Goal: Transaction & Acquisition: Purchase product/service

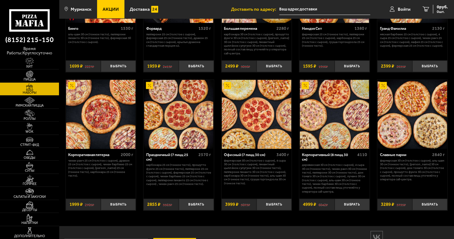
scroll to position [721, 0]
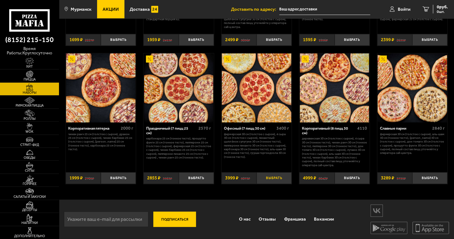
click at [268, 178] on button "Выбрать" at bounding box center [274, 178] width 35 height 12
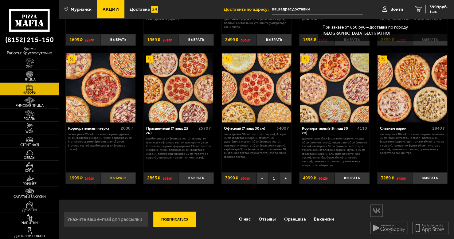
click at [109, 178] on button "Выбрать" at bounding box center [118, 178] width 35 height 12
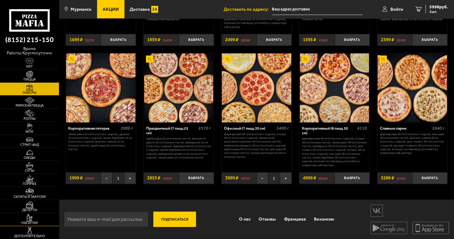
click at [30, 219] on img at bounding box center [30, 217] width 18 height 7
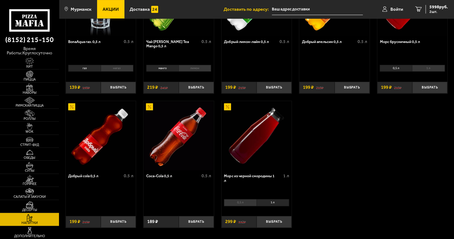
scroll to position [127, 0]
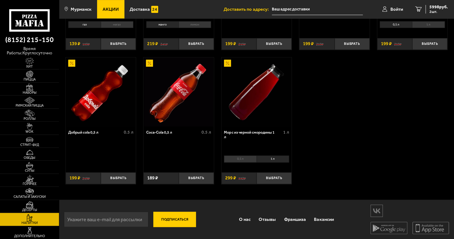
click at [270, 161] on li "1 л" at bounding box center [273, 159] width 33 height 7
click at [279, 180] on button "Выбрать" at bounding box center [274, 178] width 35 height 12
click at [287, 180] on button "+" at bounding box center [286, 178] width 12 height 12
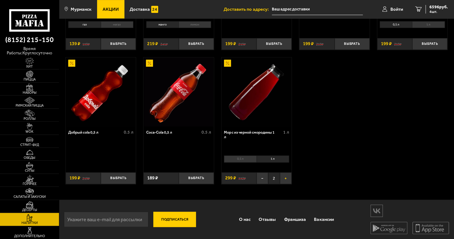
click at [287, 180] on button "+" at bounding box center [286, 178] width 12 height 12
click at [424, 10] on link "8 7792 руб. 8 шт." at bounding box center [432, 9] width 45 height 18
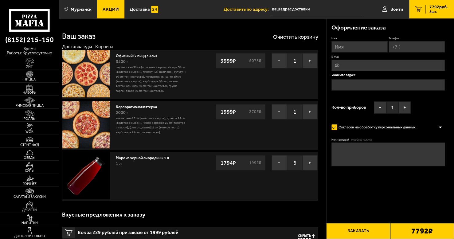
click at [351, 46] on input "Имя" at bounding box center [360, 46] width 56 height 11
type input "[PERSON_NAME]"
click at [405, 49] on input "Телефон" at bounding box center [417, 46] width 56 height 11
type input "[PHONE_NUMBER]"
click at [345, 65] on input "E-mail" at bounding box center [389, 65] width 114 height 11
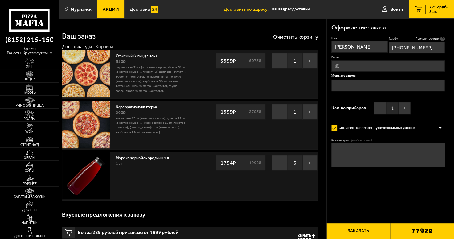
type input "[EMAIL_ADDRESS][DOMAIN_NAME]"
click at [351, 84] on input "text" at bounding box center [389, 85] width 114 height 11
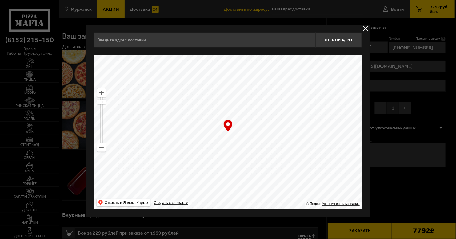
drag, startPoint x: 209, startPoint y: 143, endPoint x: 351, endPoint y: 76, distance: 156.9
click at [351, 76] on ymaps at bounding box center [227, 132] width 267 height 154
type input "[STREET_ADDRESS]"
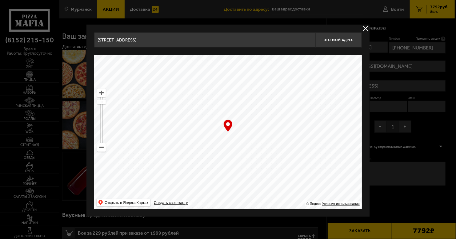
drag, startPoint x: 220, startPoint y: 172, endPoint x: 296, endPoint y: 77, distance: 121.5
click at [289, 83] on ymaps at bounding box center [227, 132] width 267 height 154
drag, startPoint x: 231, startPoint y: 174, endPoint x: 280, endPoint y: 5, distance: 176.1
click at [274, 31] on div "[STREET_ADDRESS] Это мой адрес Найдите адрес перетащив карту … © Яндекс Условия…" at bounding box center [227, 121] width 283 height 192
drag, startPoint x: 249, startPoint y: 159, endPoint x: 247, endPoint y: -20, distance: 179.3
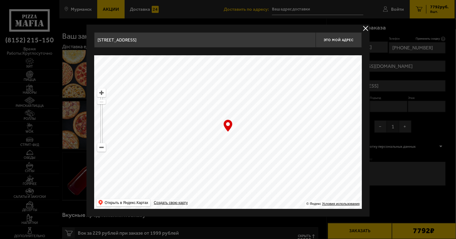
click at [104, 152] on ymaps at bounding box center [227, 132] width 267 height 154
click at [103, 149] on ymaps at bounding box center [101, 148] width 8 height 8
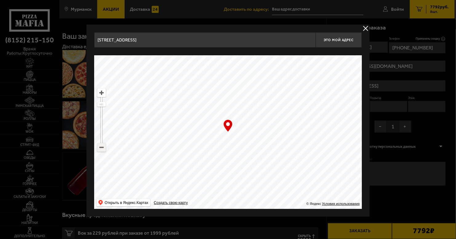
click at [103, 149] on ymaps at bounding box center [101, 148] width 8 height 8
drag, startPoint x: 208, startPoint y: 124, endPoint x: 210, endPoint y: 43, distance: 81.2
click at [210, 54] on div "[STREET_ADDRESS] Это мой адрес Найдите адрес перетащив карту … © Яндекс Условия…" at bounding box center [227, 120] width 267 height 177
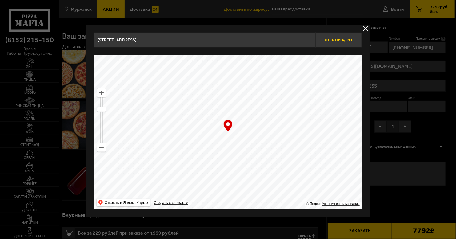
drag, startPoint x: 268, startPoint y: 173, endPoint x: 316, endPoint y: 44, distance: 137.5
click at [316, 44] on div "[STREET_ADDRESS] Это мой адрес Найдите адрес перетащив карту … © Яндекс Условия…" at bounding box center [227, 120] width 267 height 177
click at [316, 44] on button "Это мой адрес" at bounding box center [338, 39] width 46 height 15
type input "[STREET_ADDRESS]"
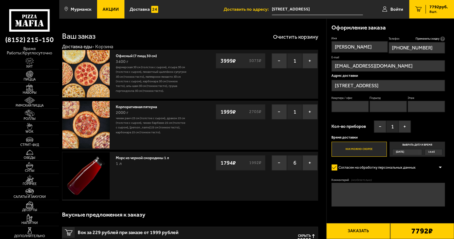
click at [363, 87] on input "[STREET_ADDRESS]" at bounding box center [389, 85] width 114 height 11
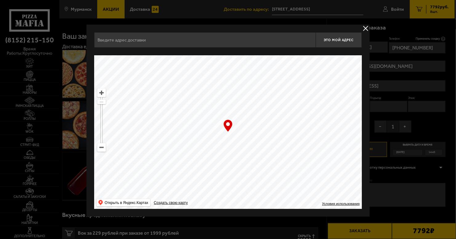
type input "[STREET_ADDRESS]"
drag, startPoint x: 222, startPoint y: 176, endPoint x: 293, endPoint y: 58, distance: 138.5
click at [291, 61] on ymaps at bounding box center [227, 132] width 267 height 154
drag, startPoint x: 226, startPoint y: 153, endPoint x: 281, endPoint y: 10, distance: 153.4
click at [255, 63] on ymaps at bounding box center [227, 132] width 267 height 154
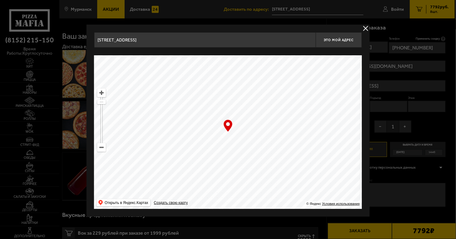
type input "[STREET_ADDRESS]"
drag, startPoint x: 227, startPoint y: 161, endPoint x: 288, endPoint y: 1, distance: 171.6
drag, startPoint x: 228, startPoint y: 140, endPoint x: 324, endPoint y: -24, distance: 190.1
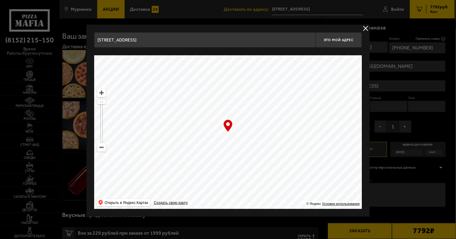
drag, startPoint x: 247, startPoint y: 183, endPoint x: 307, endPoint y: 31, distance: 163.6
click at [307, 31] on div "[STREET_ADDRESS] Это мой адрес Найдите адрес перетащив карту … © Яндекс Условия…" at bounding box center [227, 121] width 283 height 192
drag, startPoint x: 217, startPoint y: 89, endPoint x: 190, endPoint y: -26, distance: 117.6
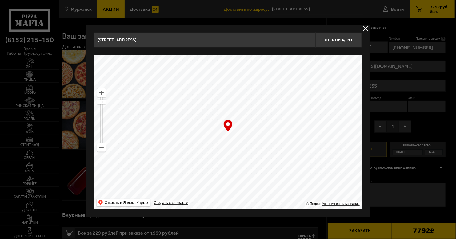
drag, startPoint x: 254, startPoint y: 188, endPoint x: 284, endPoint y: -26, distance: 215.4
drag, startPoint x: 269, startPoint y: 184, endPoint x: 267, endPoint y: -26, distance: 210.0
drag, startPoint x: 293, startPoint y: 194, endPoint x: 97, endPoint y: 106, distance: 214.5
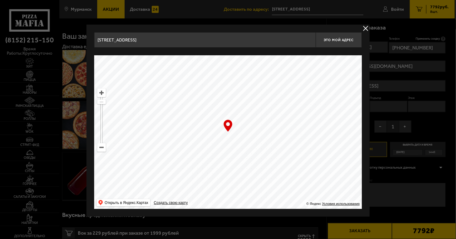
click at [97, 106] on ymaps "… © Яндекс Условия использования Открыть в Яндекс.Картах Создать свою карту" at bounding box center [227, 132] width 267 height 154
drag, startPoint x: 248, startPoint y: 185, endPoint x: 201, endPoint y: -26, distance: 215.7
drag, startPoint x: 280, startPoint y: 160, endPoint x: 309, endPoint y: -2, distance: 164.6
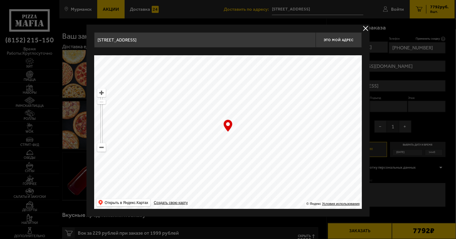
drag, startPoint x: 259, startPoint y: 144, endPoint x: 291, endPoint y: 39, distance: 109.1
click at [277, 79] on ymaps at bounding box center [227, 132] width 267 height 154
drag, startPoint x: 232, startPoint y: 168, endPoint x: 245, endPoint y: 62, distance: 107.1
click at [239, 110] on ymaps at bounding box center [227, 132] width 267 height 154
drag, startPoint x: 271, startPoint y: 176, endPoint x: 348, endPoint y: 22, distance: 172.3
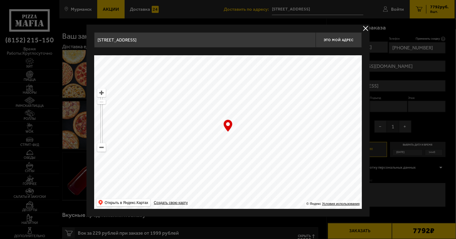
click at [336, 53] on div "[STREET_ADDRESS] Это мой адрес Найдите адрес перетащив карту … © Яндекс Условия…" at bounding box center [227, 120] width 267 height 177
drag, startPoint x: 252, startPoint y: 163, endPoint x: 319, endPoint y: 67, distance: 116.8
click at [296, 85] on ymaps at bounding box center [227, 132] width 267 height 154
drag, startPoint x: 218, startPoint y: 166, endPoint x: 288, endPoint y: 133, distance: 78.0
click at [288, 133] on ymaps at bounding box center [227, 132] width 267 height 154
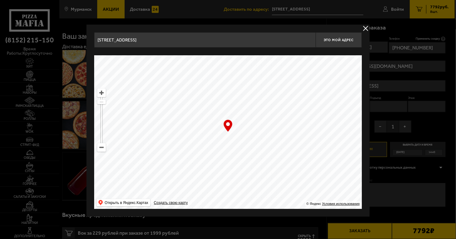
type input "[STREET_ADDRESS]"
drag, startPoint x: 248, startPoint y: 154, endPoint x: 242, endPoint y: 143, distance: 12.7
click at [242, 143] on ymaps at bounding box center [227, 132] width 267 height 154
click at [103, 93] on ymaps at bounding box center [101, 93] width 8 height 8
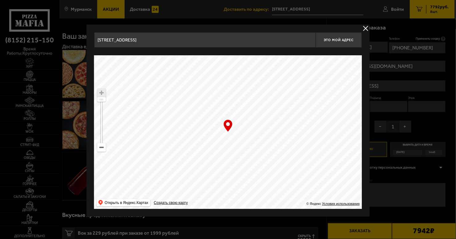
drag, startPoint x: 268, startPoint y: 169, endPoint x: 268, endPoint y: 166, distance: 3.4
click at [268, 166] on ymaps at bounding box center [227, 132] width 267 height 154
click at [338, 41] on span "Это мой адрес" at bounding box center [339, 40] width 30 height 4
type input "[STREET_ADDRESS]"
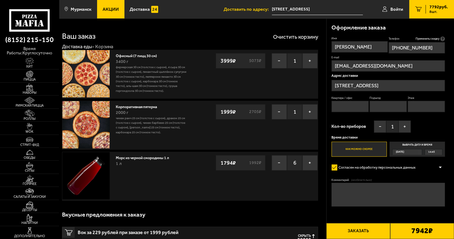
click at [341, 107] on input "Квартира / офис" at bounding box center [351, 106] width 38 height 11
type input "ОАО "РЖД""
click at [425, 144] on label "Выбрать дату и время [DATE] 14:45" at bounding box center [417, 149] width 55 height 15
click at [0, 0] on input "Выбрать дату и время [DATE] 14:45" at bounding box center [0, 0] width 0 height 0
click at [418, 152] on div "[DATE]" at bounding box center [405, 152] width 25 height 6
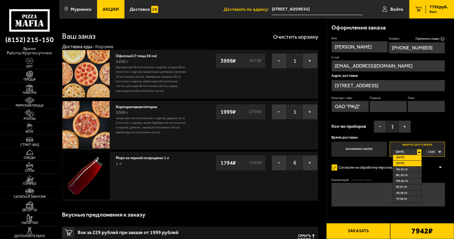
click at [413, 163] on li "[DATE]" at bounding box center [407, 164] width 29 height 6
click at [440, 152] on div "00:00" at bounding box center [433, 152] width 17 height 6
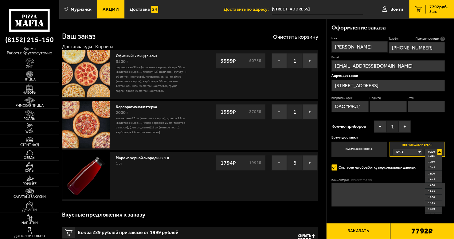
scroll to position [256, 0]
click at [437, 196] on li "12:30" at bounding box center [434, 198] width 17 height 6
click at [445, 127] on div "Имя [PERSON_NAME] Телефон Применить скидку Вы будете зарегистрированы автоматич…" at bounding box center [389, 97] width 114 height 120
click at [418, 151] on div "[DATE]" at bounding box center [405, 152] width 25 height 6
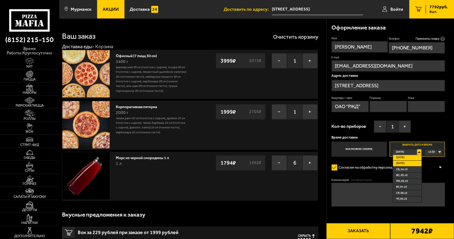
click at [410, 164] on li "[DATE]" at bounding box center [407, 164] width 29 height 6
click at [439, 151] on div "00:00" at bounding box center [433, 152] width 17 height 6
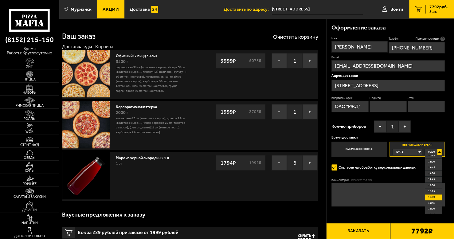
click at [434, 197] on span "12:30" at bounding box center [432, 198] width 7 height 6
click at [437, 129] on div "Имя [PERSON_NAME] Телефон Применить скидку Вы будете зарегистрированы автоматич…" at bounding box center [389, 97] width 114 height 120
click at [420, 143] on label "Выбрать дату и время [DATE] 12:30" at bounding box center [417, 149] width 55 height 15
click at [412, 152] on div "[DATE]" at bounding box center [405, 152] width 25 height 6
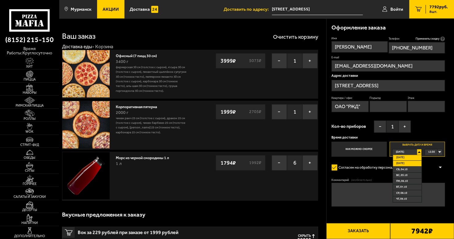
click at [408, 161] on li "[DATE]" at bounding box center [407, 164] width 29 height 6
click at [433, 151] on span "00:00" at bounding box center [431, 152] width 7 height 6
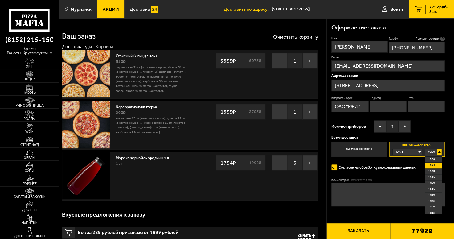
scroll to position [254, 0]
click at [434, 199] on span "12:30" at bounding box center [432, 199] width 7 height 6
click at [340, 190] on textarea "Комментарий (необязательно)" at bounding box center [389, 195] width 114 height 24
click at [404, 152] on span "[DATE]" at bounding box center [400, 152] width 8 height 6
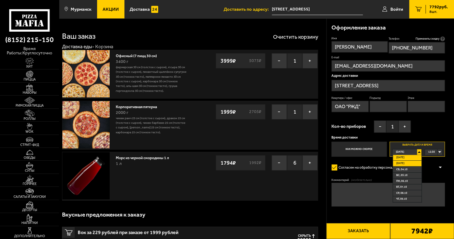
click at [403, 162] on span "[DATE]" at bounding box center [400, 164] width 8 height 6
click at [411, 146] on label "Выбрать дату и время [DATE] 00:00" at bounding box center [417, 149] width 55 height 15
click at [367, 147] on label "Как можно скорее" at bounding box center [359, 149] width 55 height 15
click at [0, 0] on input "Как можно скорее" at bounding box center [0, 0] width 0 height 0
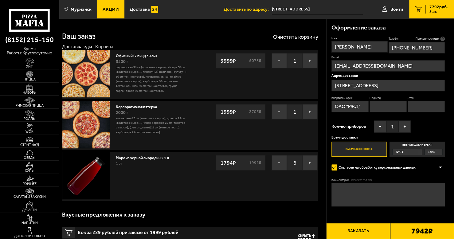
click at [420, 147] on label "Выбрать дату и время [DATE] 14:45" at bounding box center [417, 149] width 55 height 15
click at [0, 0] on input "Выбрать дату и время [DATE] 14:45" at bounding box center [0, 0] width 0 height 0
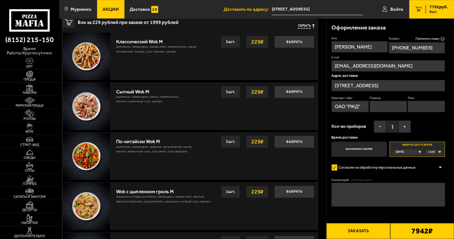
scroll to position [5, 0]
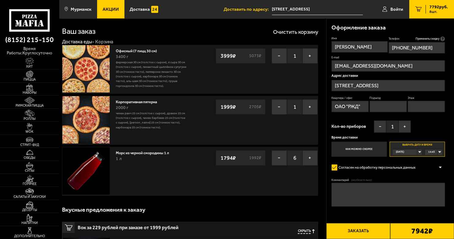
click at [418, 151] on div "[DATE]" at bounding box center [405, 152] width 25 height 6
click at [438, 151] on div "14:45" at bounding box center [433, 152] width 17 height 6
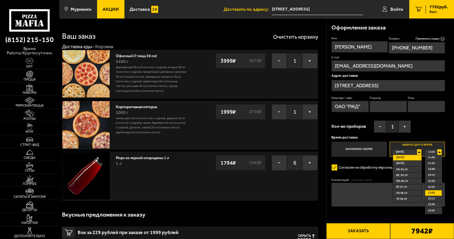
scroll to position [154, 0]
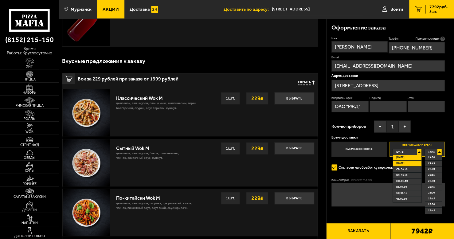
click at [400, 163] on span "[DATE]" at bounding box center [400, 164] width 8 height 6
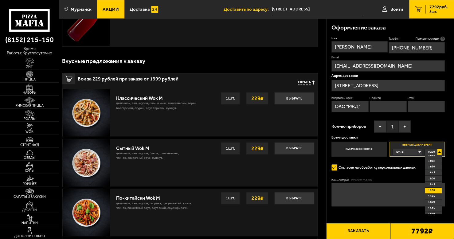
click at [435, 189] on li "12:30" at bounding box center [434, 191] width 17 height 6
click at [350, 192] on textarea "Комментарий (необязательно)" at bounding box center [389, 195] width 114 height 24
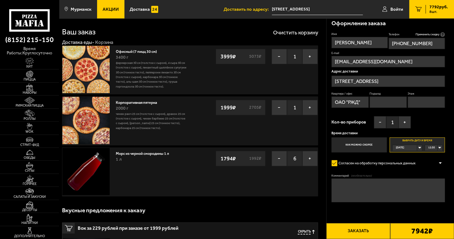
scroll to position [0, 0]
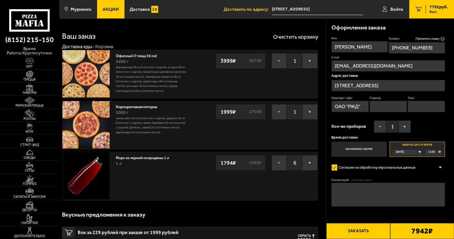
click at [382, 86] on input "[STREET_ADDRESS]" at bounding box center [389, 85] width 114 height 11
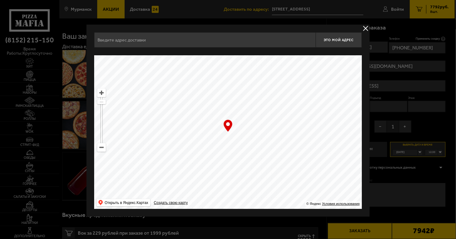
type input "[STREET_ADDRESS]"
click at [207, 164] on ymaps at bounding box center [227, 132] width 267 height 154
click at [208, 137] on ymaps at bounding box center [227, 132] width 267 height 154
click at [204, 134] on ymaps at bounding box center [227, 132] width 267 height 154
click at [365, 28] on button "delivery type" at bounding box center [366, 29] width 8 height 8
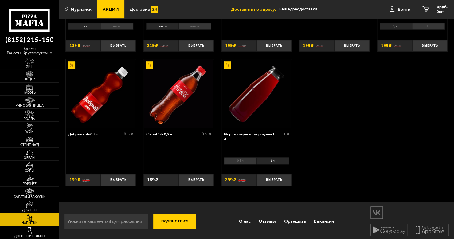
scroll to position [127, 0]
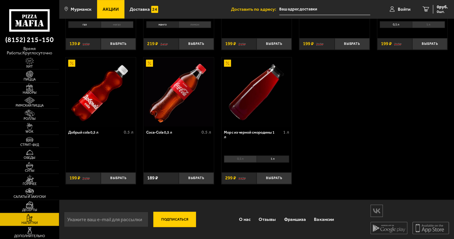
click at [269, 159] on li "1 л" at bounding box center [273, 159] width 33 height 7
click at [234, 160] on li "0,5 л" at bounding box center [240, 159] width 32 height 7
click at [268, 159] on li "1 л" at bounding box center [273, 159] width 33 height 7
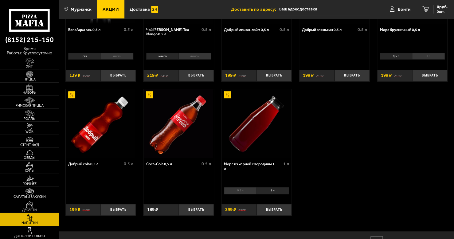
scroll to position [0, 0]
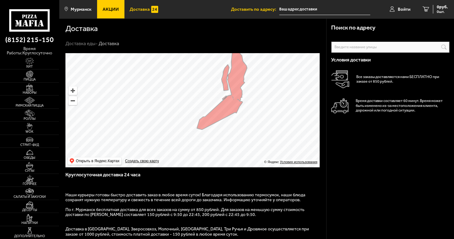
drag, startPoint x: 185, startPoint y: 146, endPoint x: 219, endPoint y: 121, distance: 41.6
click at [219, 121] on ymaps at bounding box center [192, 110] width 254 height 114
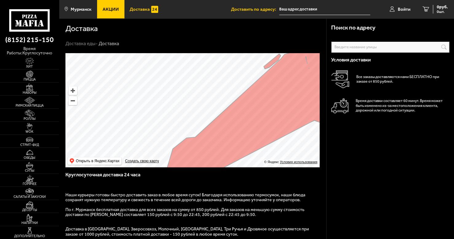
drag, startPoint x: 224, startPoint y: 102, endPoint x: 168, endPoint y: 159, distance: 79.6
click at [168, 159] on ymaps at bounding box center [192, 110] width 254 height 114
